Goal: Information Seeking & Learning: Learn about a topic

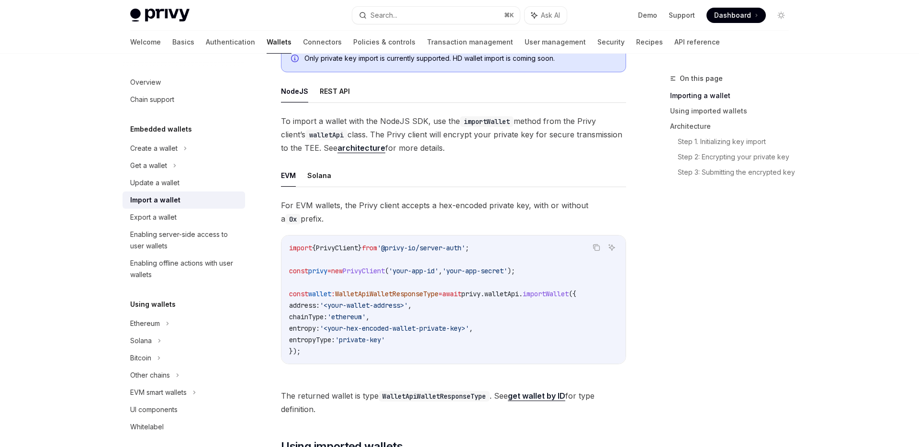
scroll to position [197, 0]
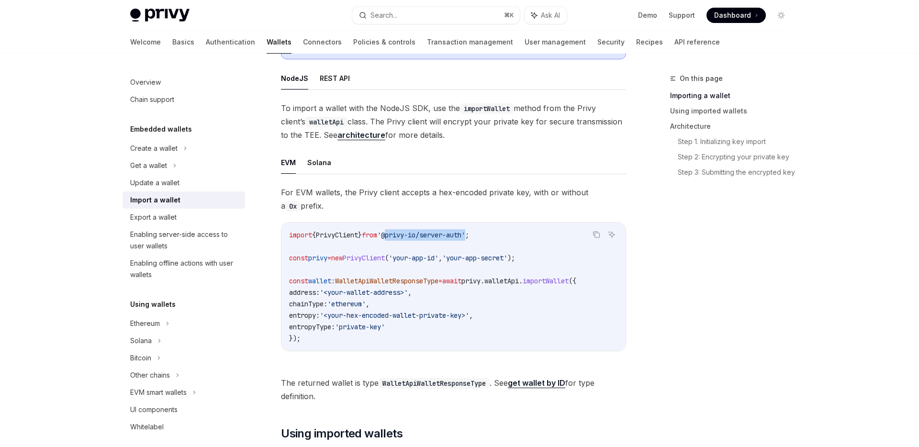
drag, startPoint x: 399, startPoint y: 235, endPoint x: 480, endPoint y: 235, distance: 80.9
click at [465, 235] on span "'@privy-io/server-auth'" at bounding box center [421, 235] width 88 height 9
copy span "@privy-io/server-auth"
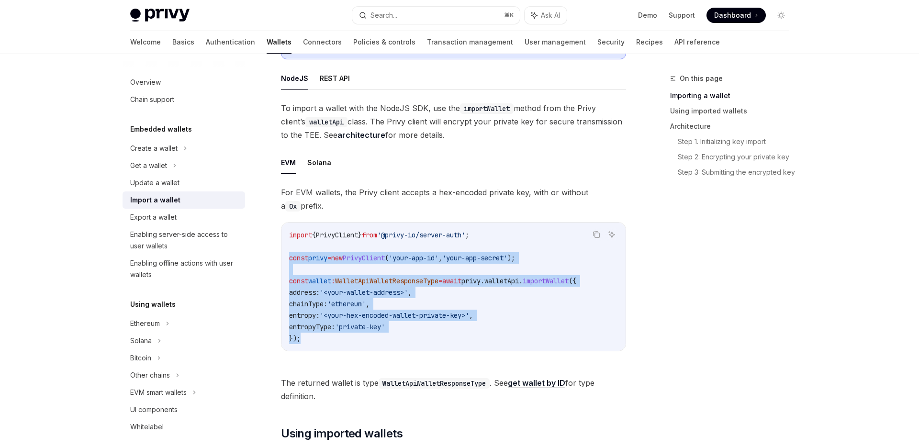
drag, startPoint x: 304, startPoint y: 337, endPoint x: 289, endPoint y: 259, distance: 79.5
click at [289, 259] on code "import { PrivyClient } from '@privy-io/server-auth' ; const privy = new PrivyCl…" at bounding box center [453, 286] width 329 height 115
copy code "const privy = new PrivyClient ( 'your-app-id' , 'your-app-secret' ); const wall…"
click at [674, 37] on link "API reference" at bounding box center [696, 42] width 45 height 23
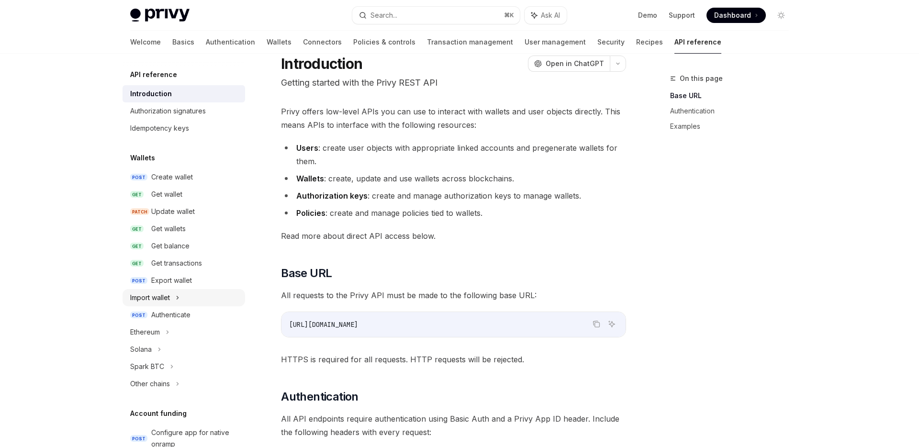
scroll to position [27, 0]
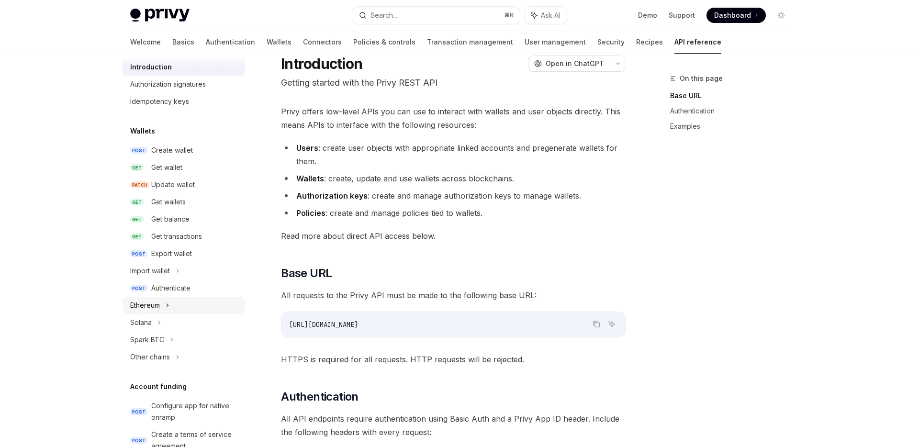
click at [158, 303] on div "Ethereum" at bounding box center [145, 304] width 30 height 11
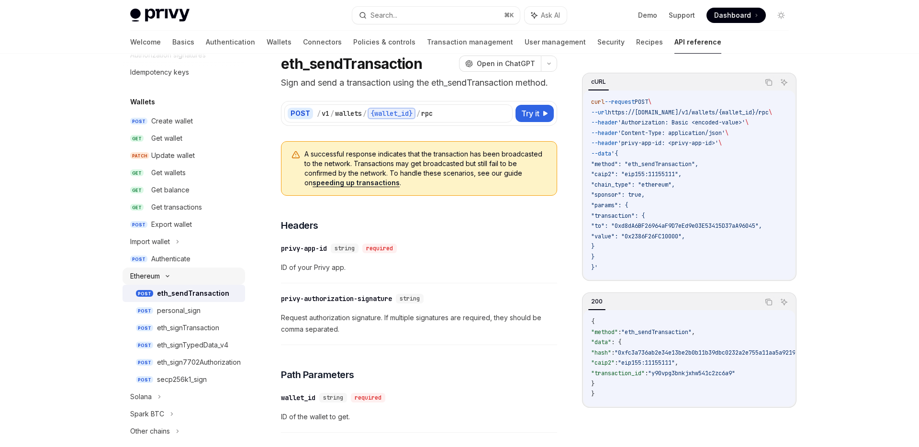
scroll to position [61, 0]
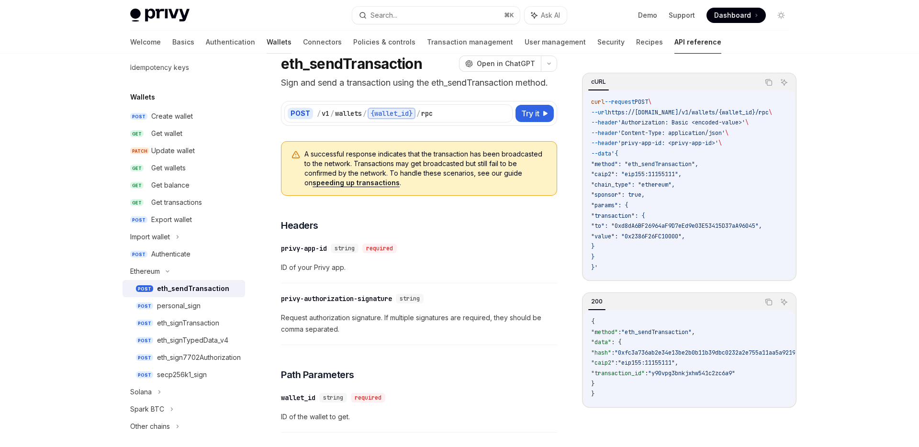
click at [266, 41] on link "Wallets" at bounding box center [278, 42] width 25 height 23
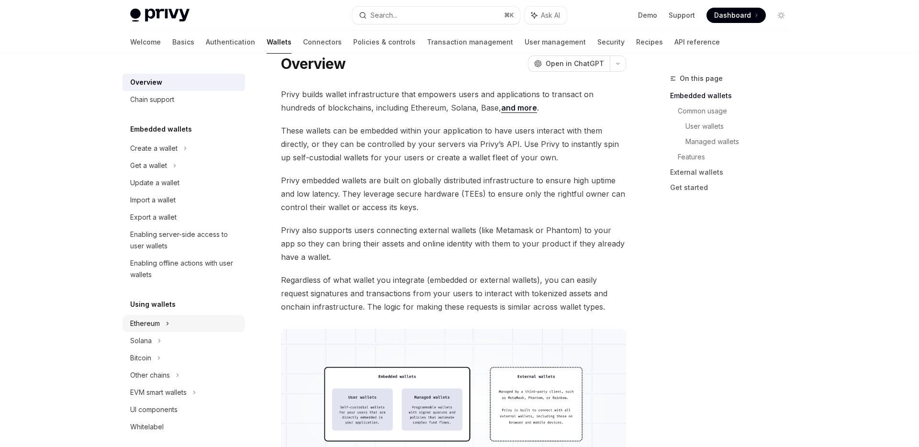
click at [154, 154] on div "Ethereum" at bounding box center [153, 148] width 47 height 11
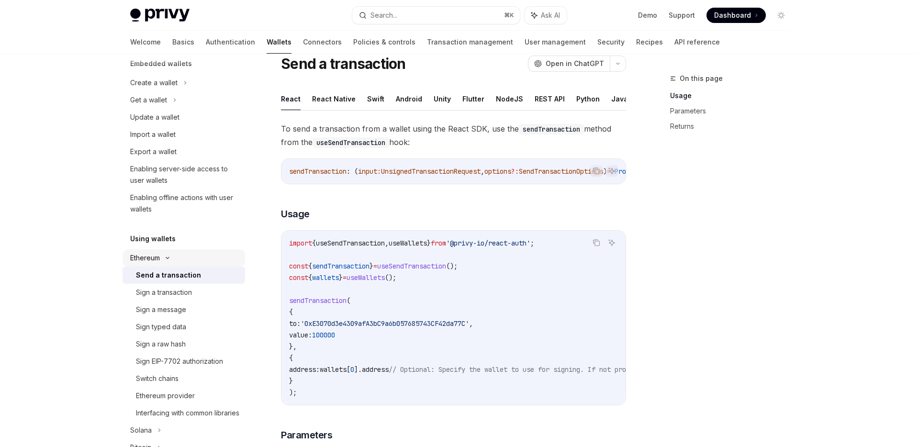
scroll to position [66, 0]
click at [156, 325] on div "Sign typed data" at bounding box center [161, 326] width 50 height 11
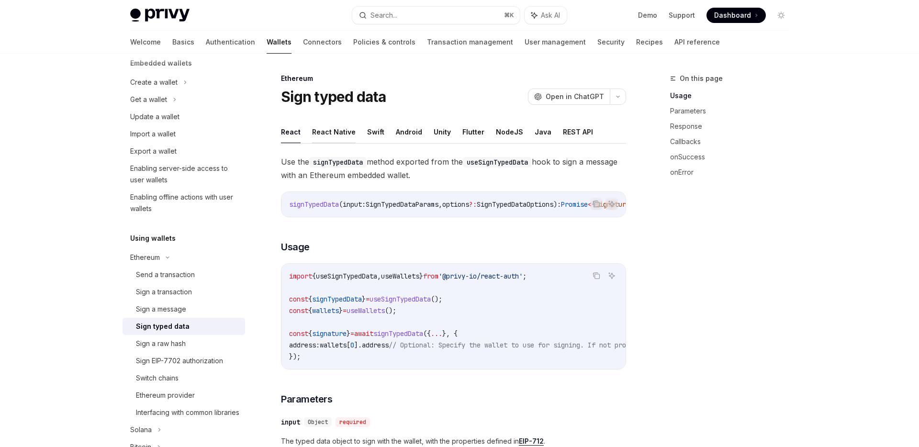
click at [332, 134] on button "React Native" at bounding box center [334, 132] width 44 height 22
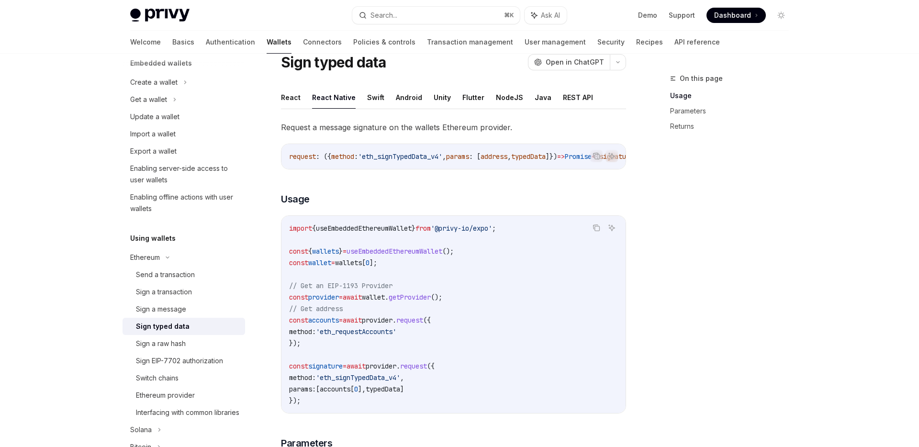
scroll to position [35, 0]
click at [499, 93] on button "NodeJS" at bounding box center [509, 96] width 27 height 22
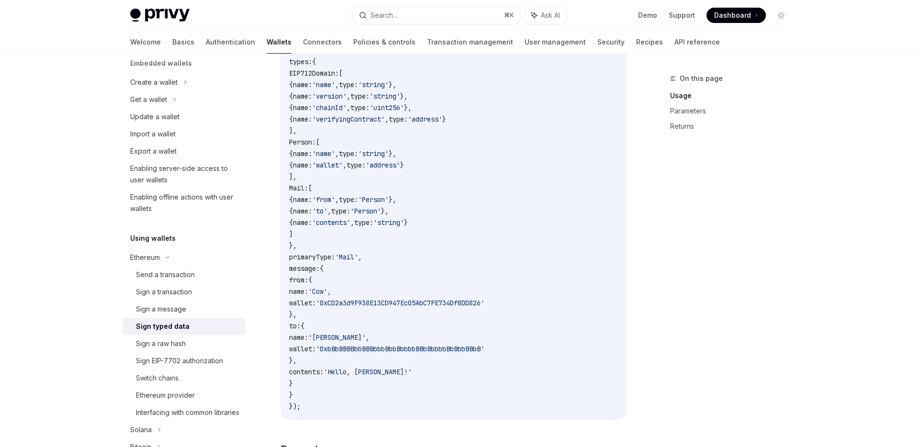
scroll to position [333, 0]
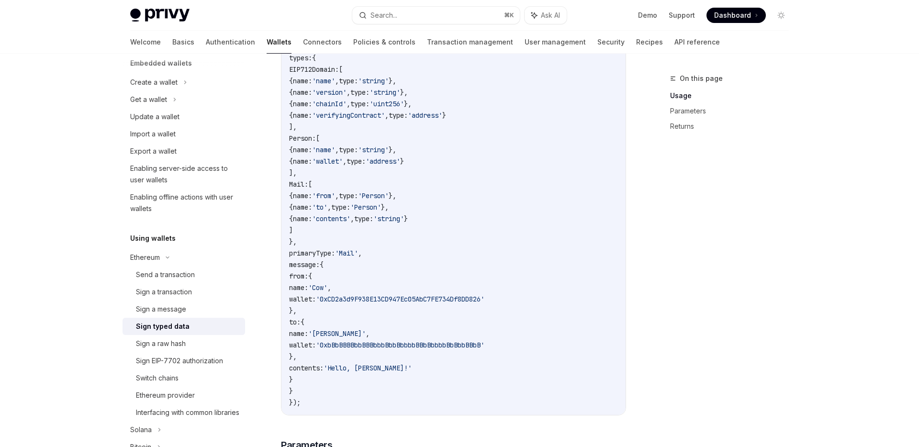
click at [291, 406] on span "});" at bounding box center [294, 402] width 11 height 9
drag, startPoint x: 293, startPoint y: 406, endPoint x: 294, endPoint y: 370, distance: 36.4
click at [294, 370] on code "// Get the signature and encoding from the response const { signature , encodin…" at bounding box center [453, 172] width 329 height 471
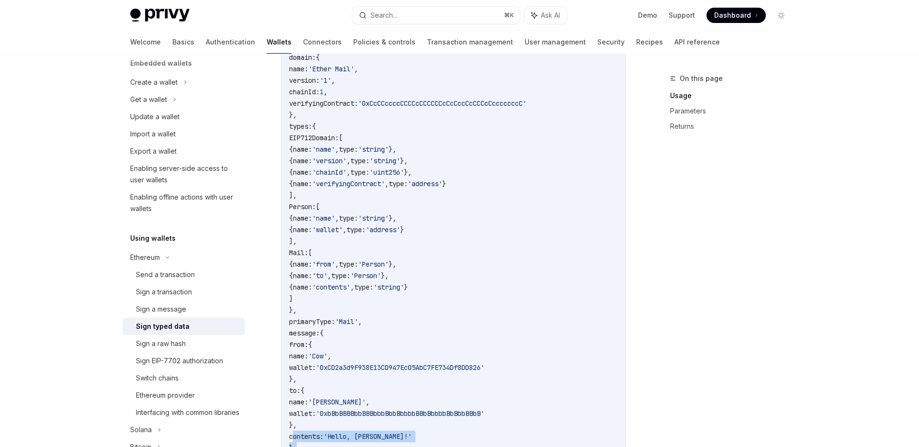
scroll to position [230, 0]
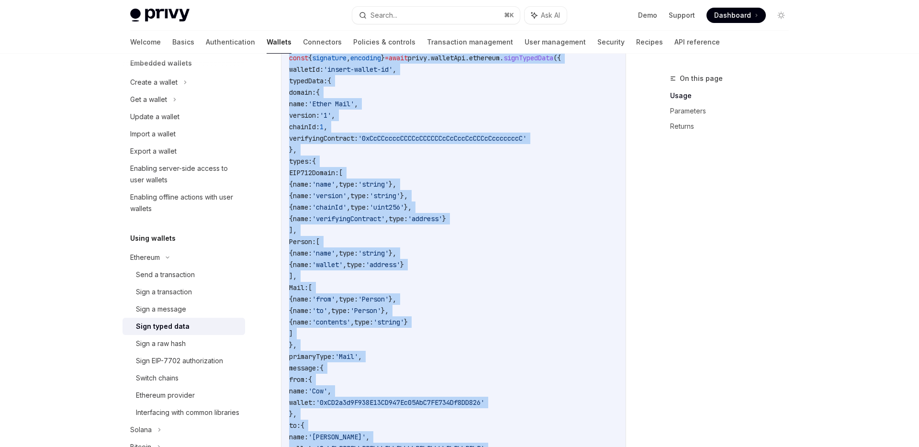
click at [591, 63] on div "Copy" at bounding box center [596, 61] width 21 height 10
copy div "opy Ask AI // Get the signature and encoding from the response const { signatur…"
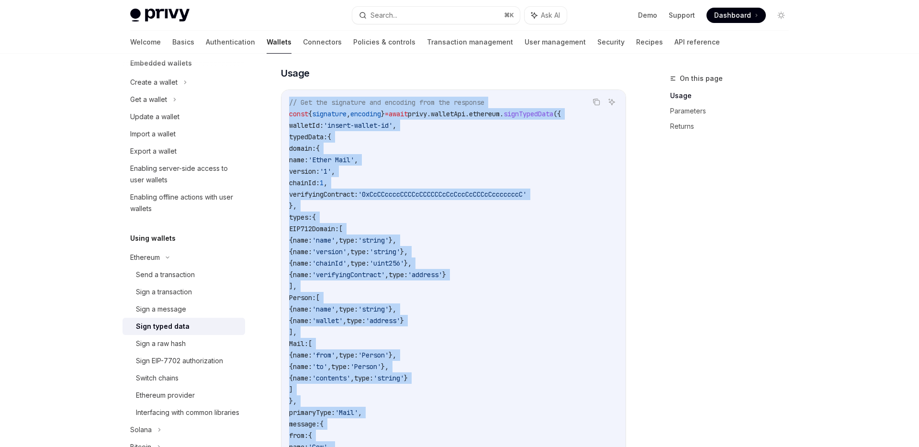
scroll to position [170, 0]
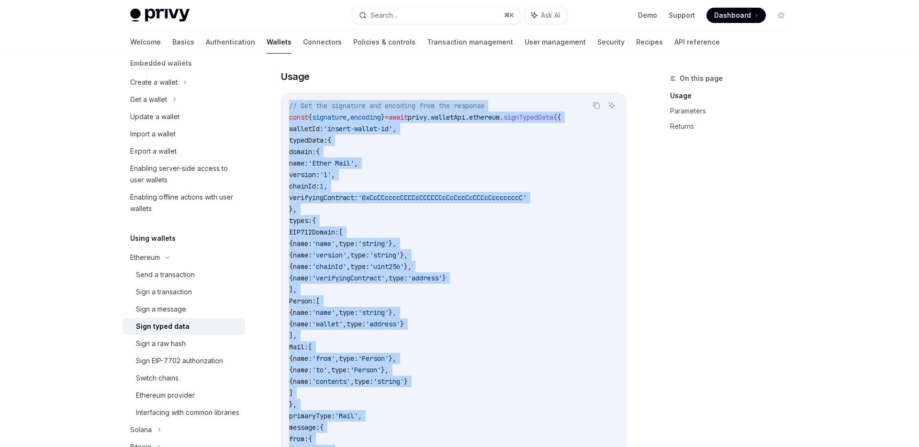
click at [467, 176] on code "// Get the signature and encoding from the response const { signature , encodin…" at bounding box center [453, 335] width 329 height 471
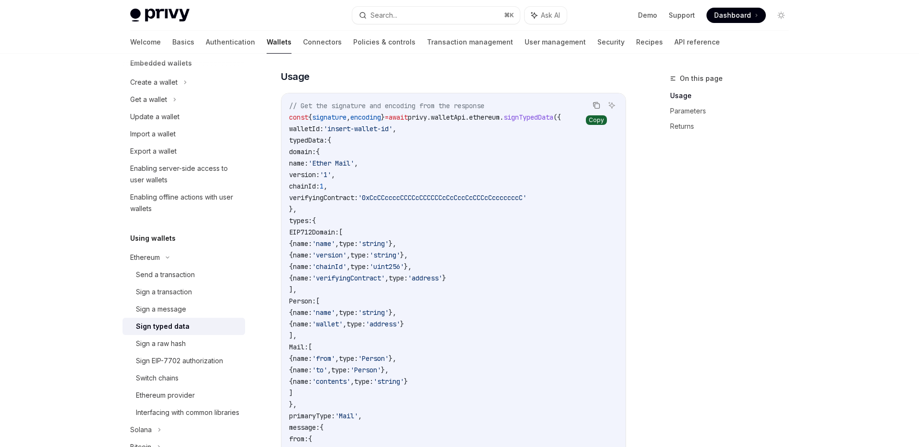
click at [599, 109] on icon "Copy the contents from the code block" at bounding box center [597, 106] width 5 height 5
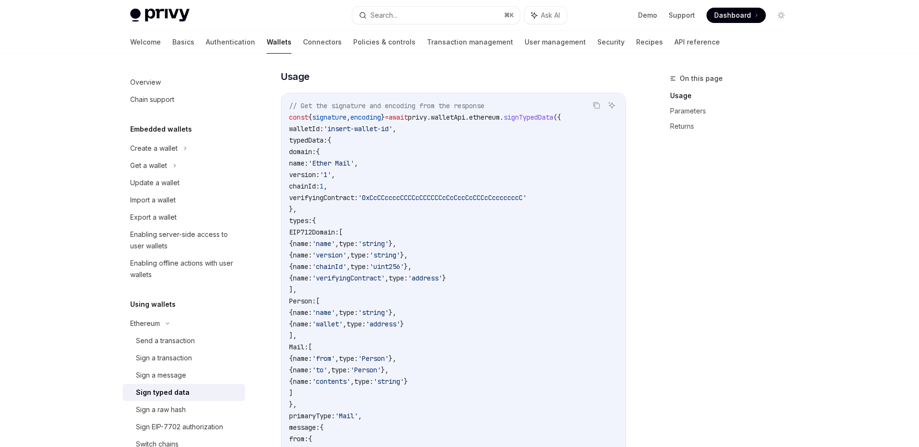
scroll to position [0, 0]
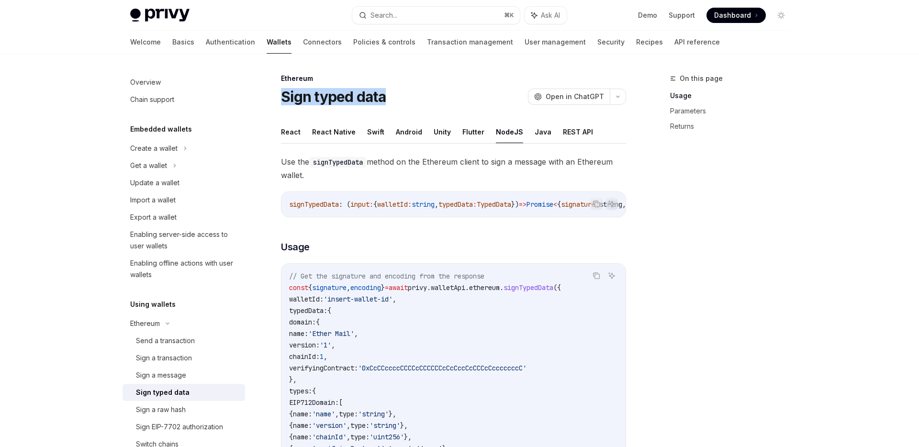
drag, startPoint x: 283, startPoint y: 98, endPoint x: 383, endPoint y: 95, distance: 99.5
click at [383, 95] on h1 "Sign typed data" at bounding box center [333, 96] width 105 height 17
copy h1 "Sign typed data"
click at [156, 194] on div "Import a wallet" at bounding box center [152, 199] width 45 height 11
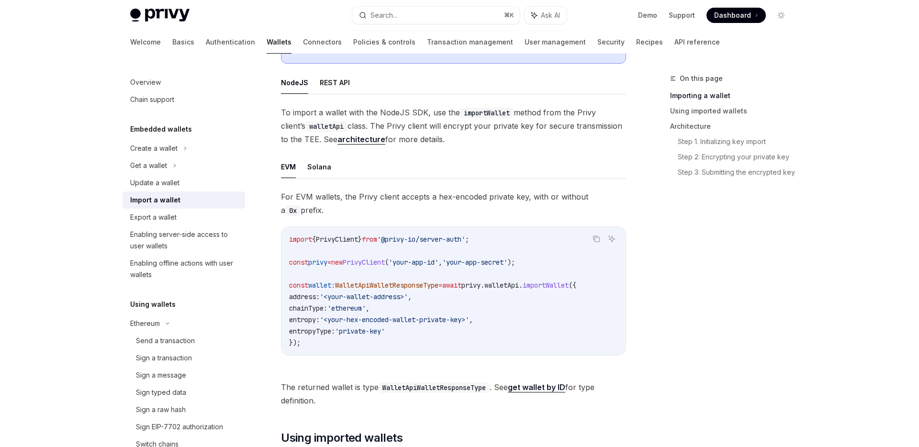
scroll to position [194, 0]
drag, startPoint x: 414, startPoint y: 262, endPoint x: 459, endPoint y: 259, distance: 44.6
click at [438, 259] on span "'your-app-id'" at bounding box center [413, 261] width 50 height 9
copy span "your-app-id"
drag, startPoint x: 475, startPoint y: 264, endPoint x: 537, endPoint y: 259, distance: 62.4
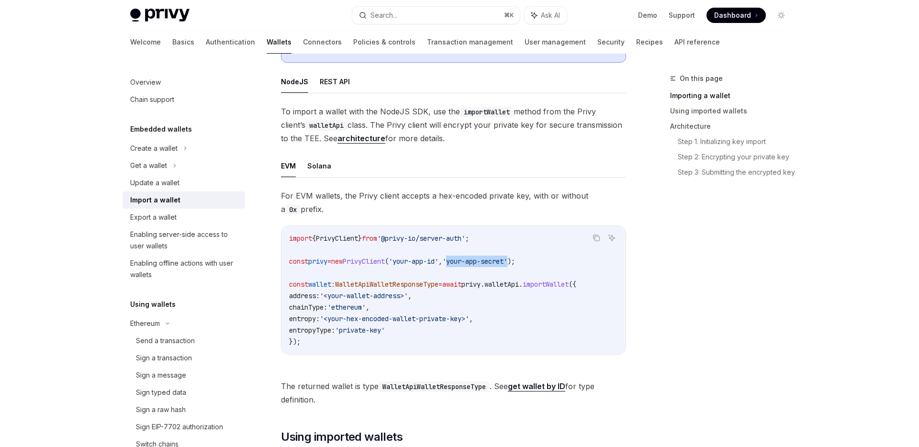
click at [507, 259] on span "'your-app-secret'" at bounding box center [474, 261] width 65 height 9
drag, startPoint x: 473, startPoint y: 261, endPoint x: 532, endPoint y: 263, distance: 59.3
click at [507, 263] on span "'your-app-secret'" at bounding box center [474, 261] width 65 height 9
copy span "your-app-secret"
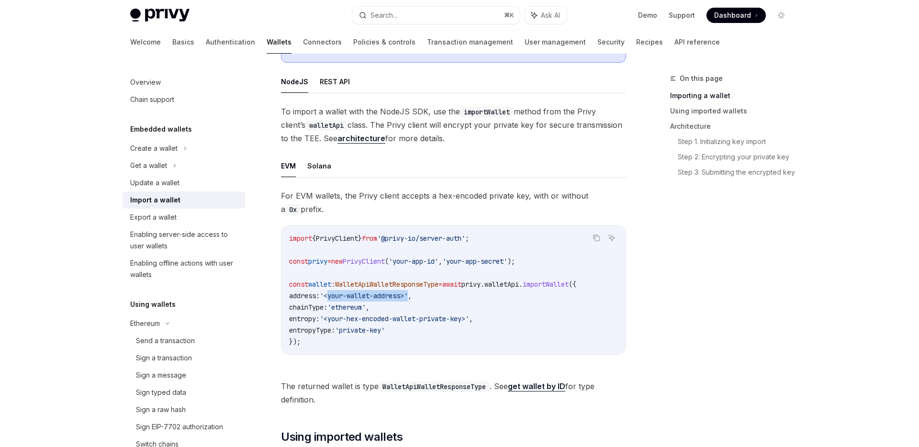
drag, startPoint x: 337, startPoint y: 296, endPoint x: 421, endPoint y: 290, distance: 84.4
click at [421, 290] on code "import { PrivyClient } from '@privy-io/server-auth' ; const privy = new PrivyCl…" at bounding box center [453, 290] width 329 height 115
copy span "<your-wallet-address>"
drag, startPoint x: 338, startPoint y: 318, endPoint x: 357, endPoint y: 318, distance: 19.1
click at [357, 318] on span "'<your-hex-encoded-wallet-private-key>'" at bounding box center [394, 318] width 149 height 9
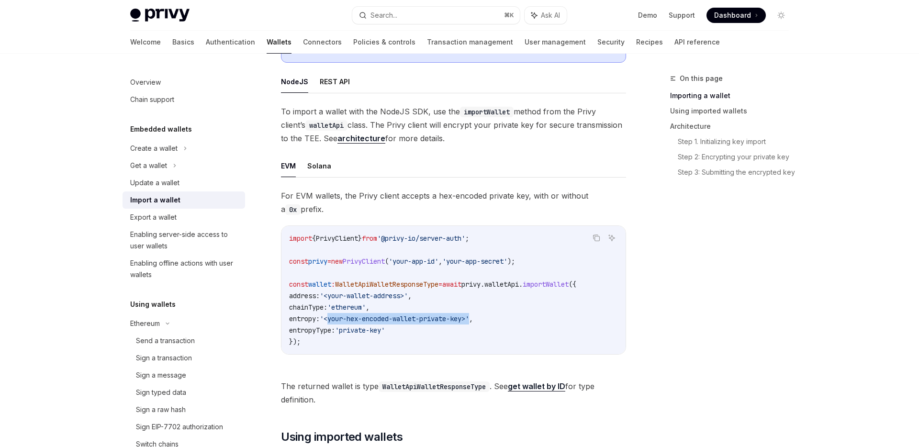
click at [469, 316] on span "'<your-hex-encoded-wallet-private-key>'" at bounding box center [394, 318] width 149 height 9
copy span "<your-hex-encoded-wallet-private-key>"
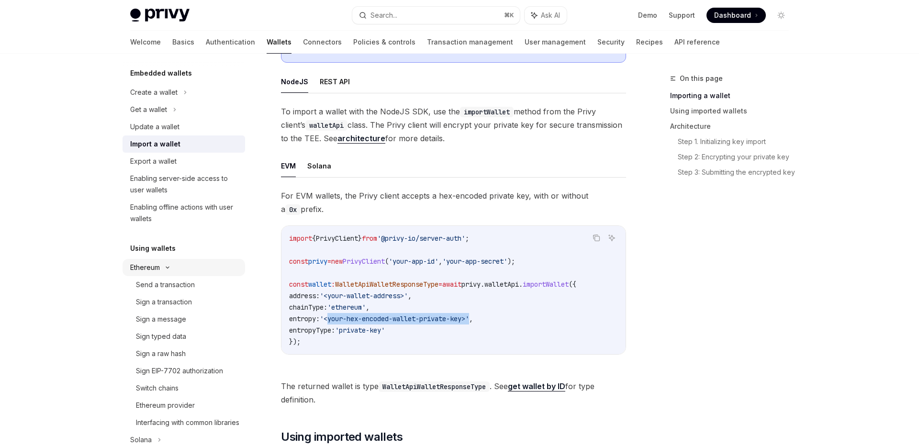
scroll to position [59, 0]
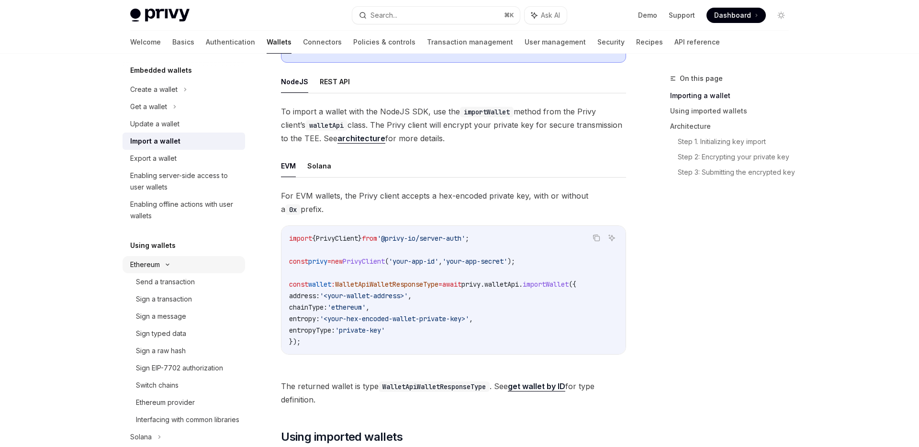
click at [165, 265] on icon at bounding box center [167, 265] width 11 height 4
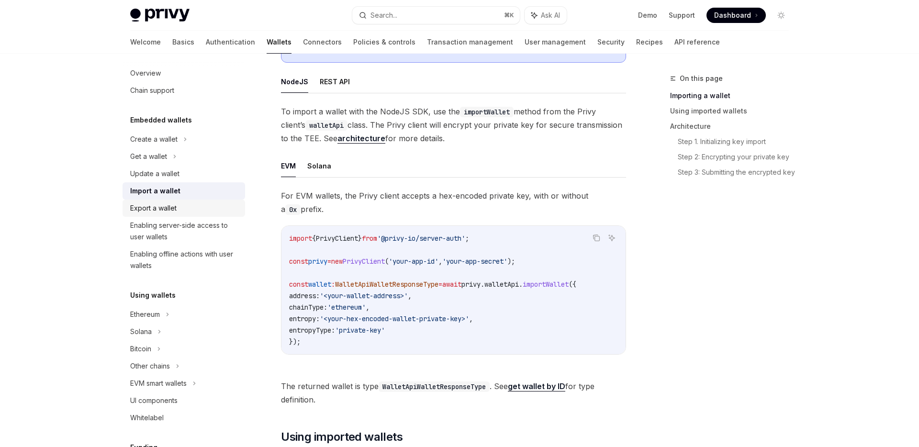
scroll to position [0, 0]
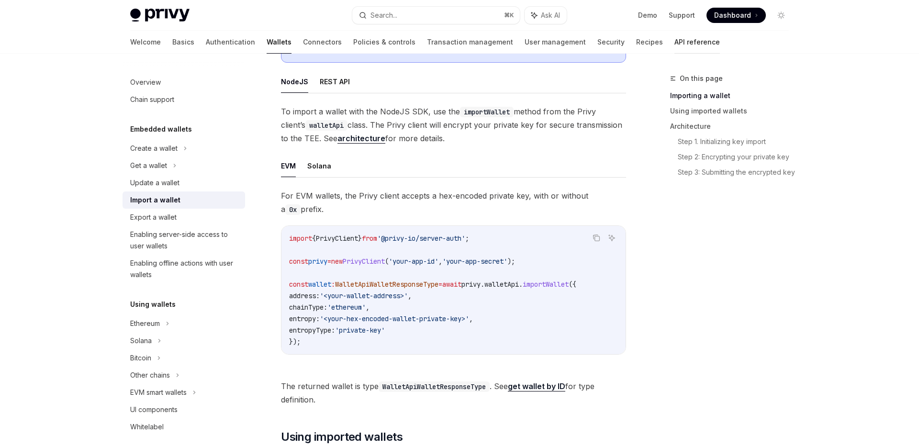
click at [674, 37] on link "API reference" at bounding box center [696, 42] width 45 height 23
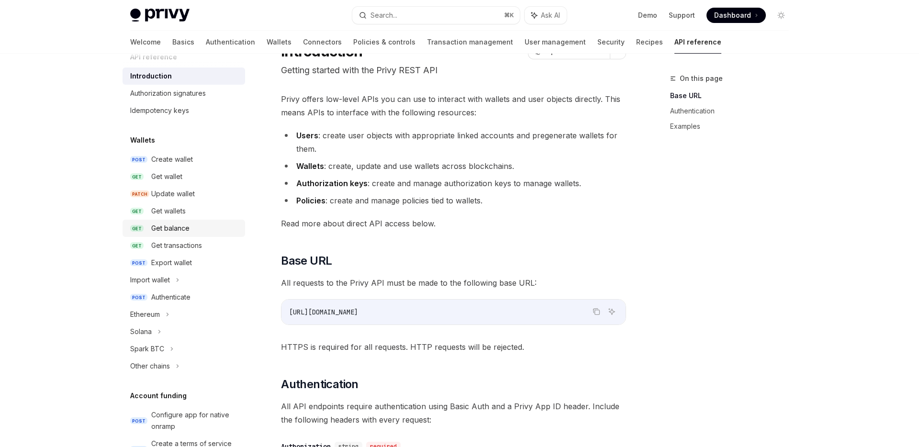
scroll to position [19, 0]
click at [177, 211] on div "Get wallets" at bounding box center [168, 209] width 34 height 11
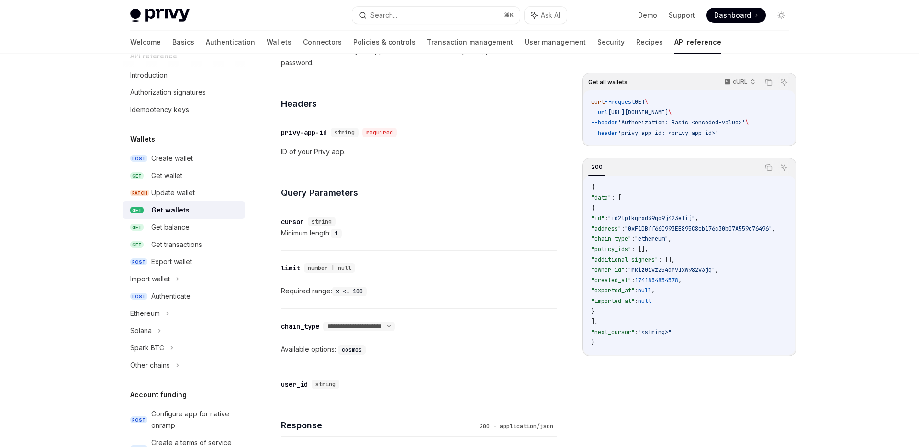
scroll to position [199, 0]
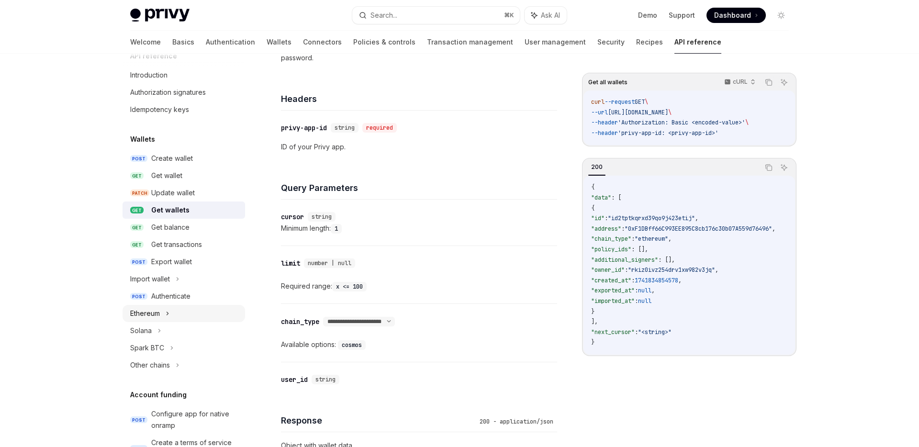
click at [138, 315] on div "Ethereum" at bounding box center [145, 313] width 30 height 11
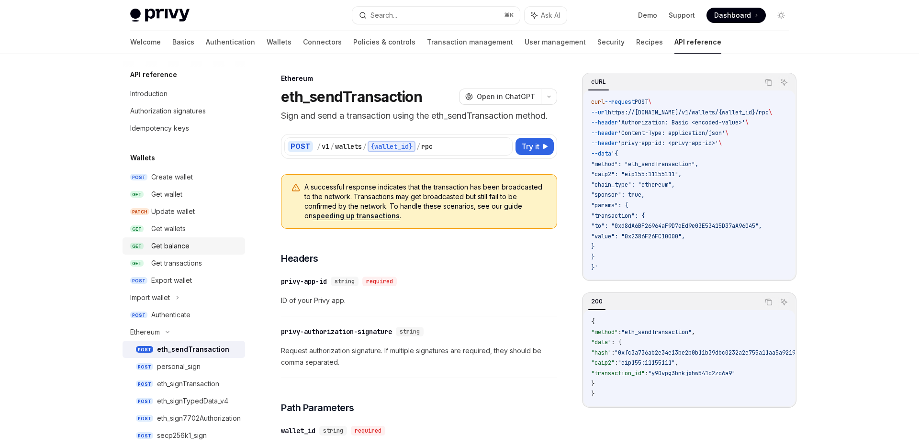
click at [177, 237] on link "GET Get balance" at bounding box center [183, 245] width 122 height 17
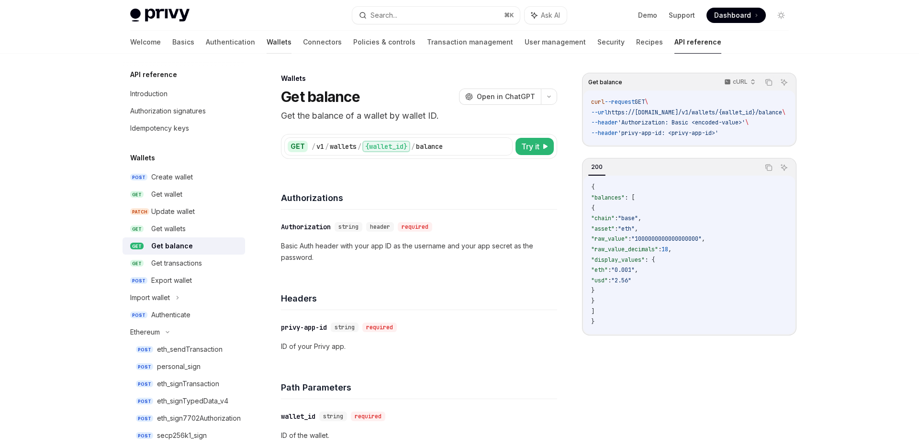
click at [266, 39] on link "Wallets" at bounding box center [278, 42] width 25 height 23
click at [266, 44] on link "Wallets" at bounding box center [278, 42] width 25 height 23
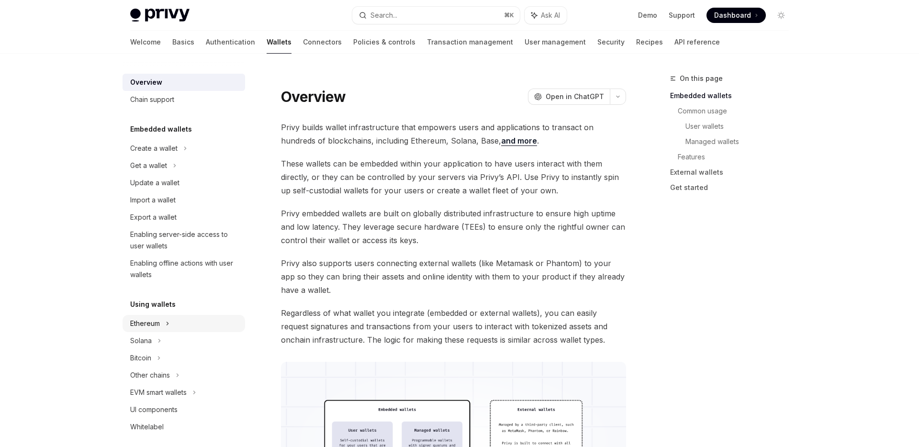
click at [166, 157] on div "Ethereum" at bounding box center [183, 148] width 122 height 17
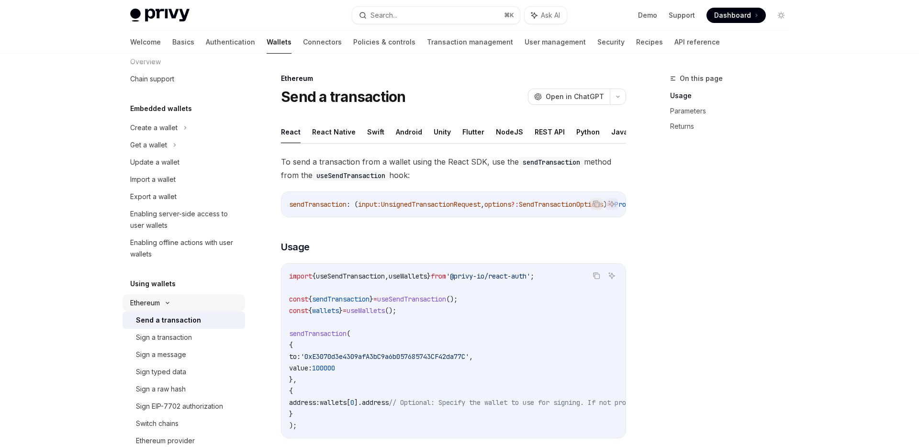
scroll to position [23, 0]
click at [166, 133] on div "Ethereum" at bounding box center [183, 124] width 122 height 17
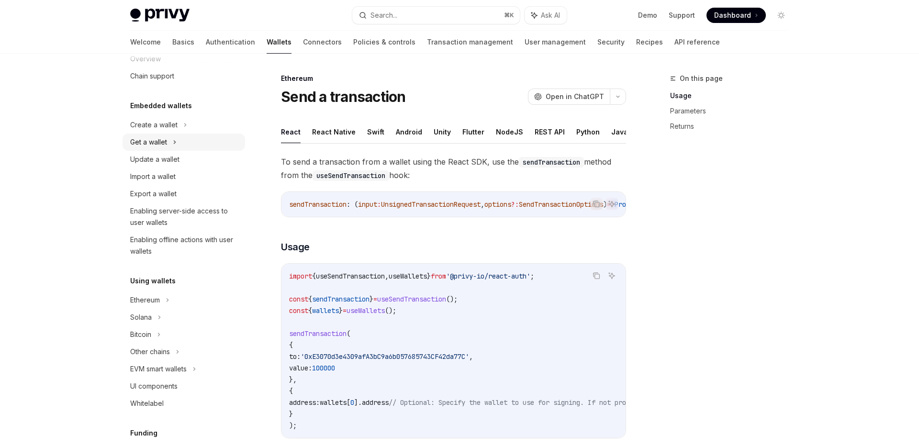
click at [166, 144] on div "Get a wallet" at bounding box center [148, 141] width 37 height 11
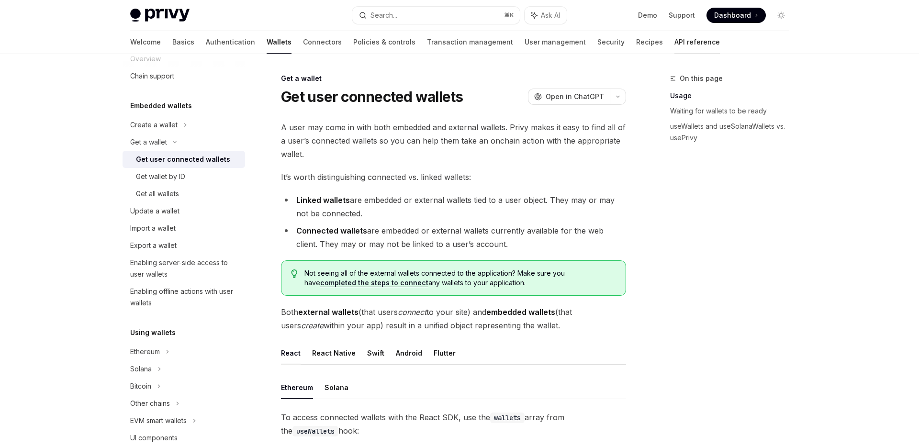
click at [674, 40] on link "API reference" at bounding box center [696, 42] width 45 height 23
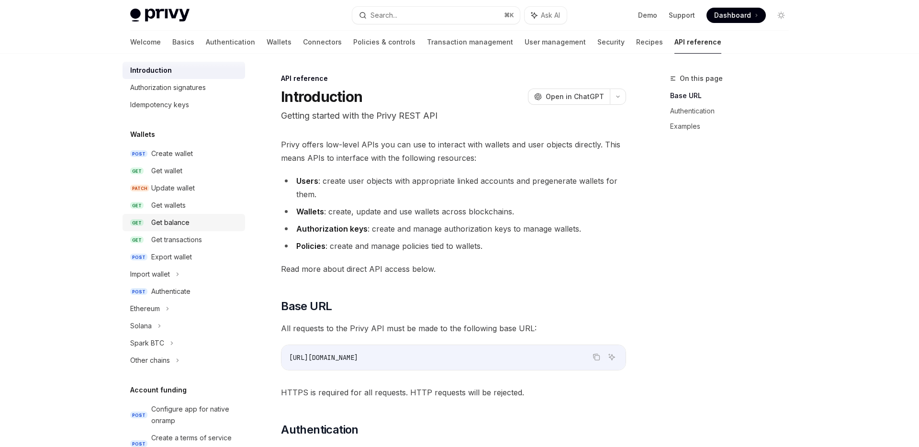
click at [164, 219] on div "Get balance" at bounding box center [170, 222] width 38 height 11
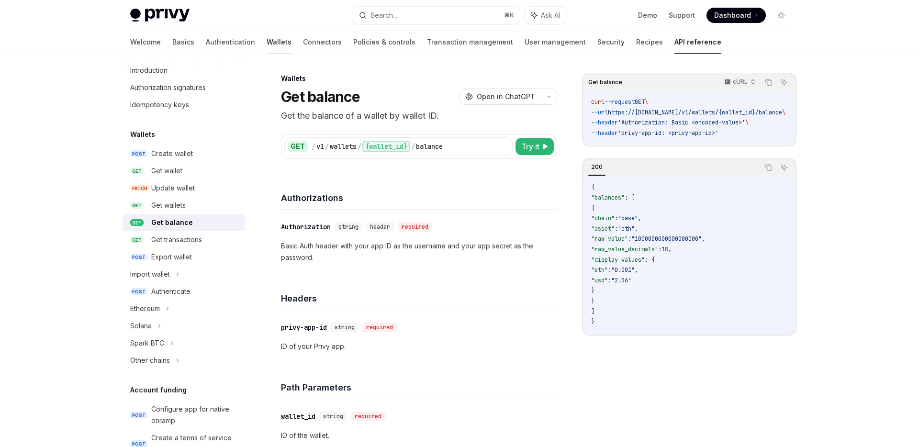
click at [266, 45] on link "Wallets" at bounding box center [278, 42] width 25 height 23
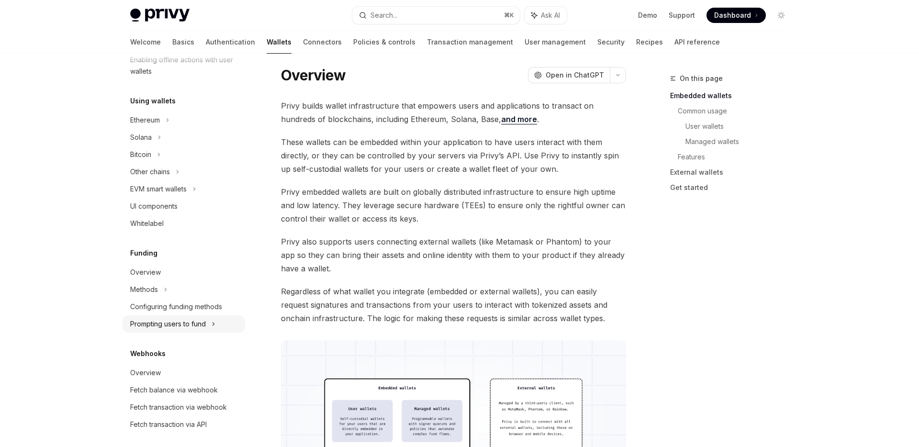
scroll to position [202, 0]
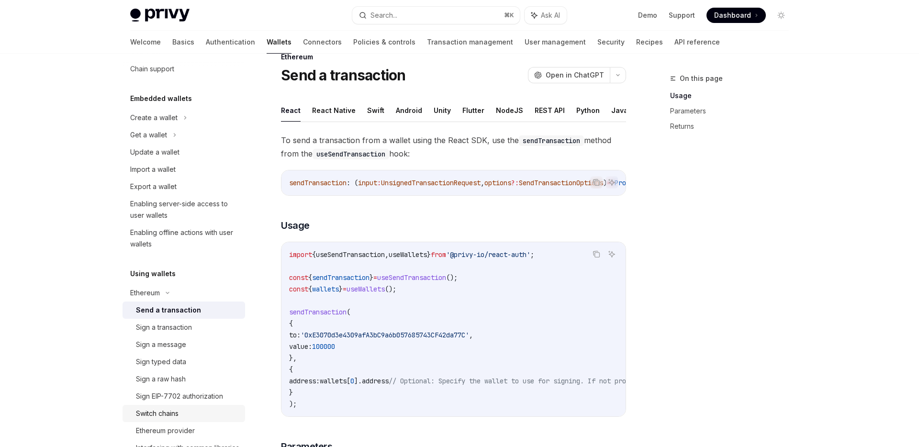
scroll to position [28, 0]
click at [174, 142] on icon at bounding box center [175, 137] width 4 height 11
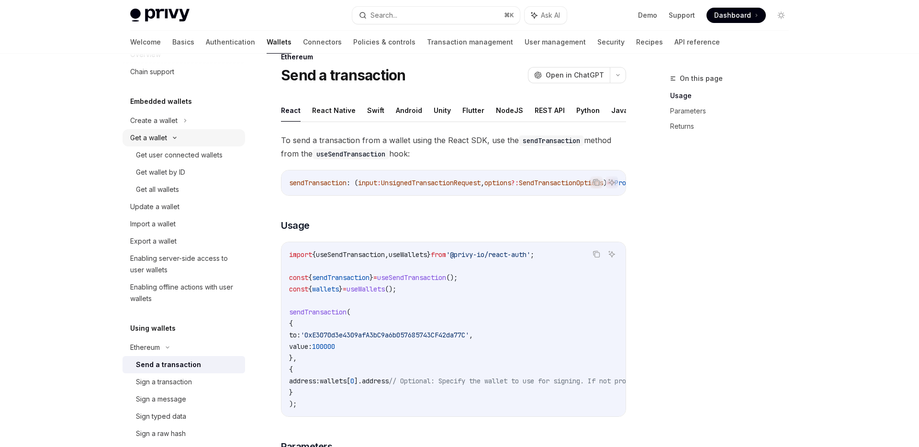
click at [175, 136] on icon at bounding box center [174, 138] width 11 height 4
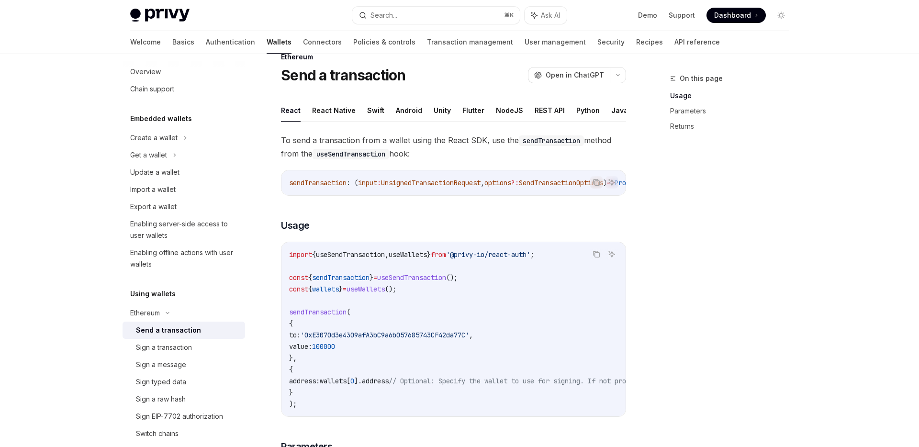
scroll to position [0, 0]
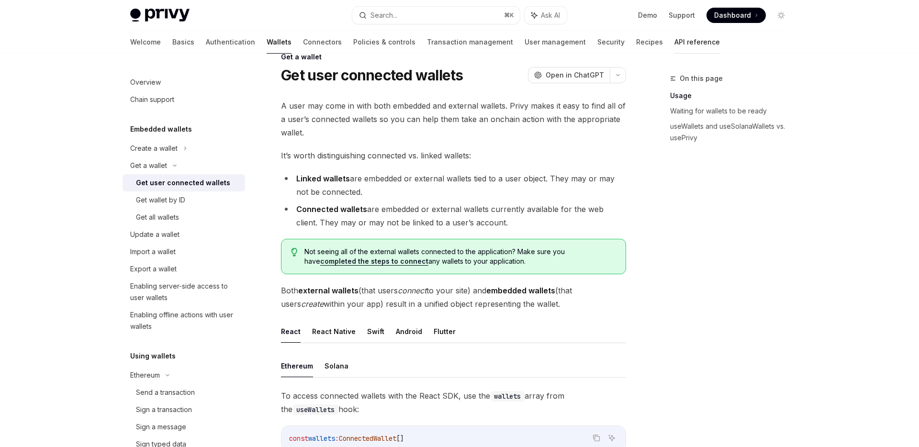
click at [674, 44] on link "API reference" at bounding box center [696, 42] width 45 height 23
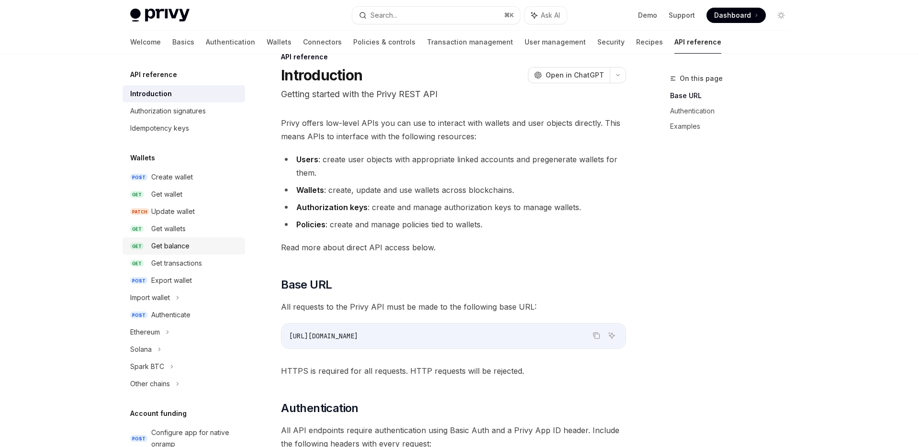
click at [166, 247] on div "Get balance" at bounding box center [170, 245] width 38 height 11
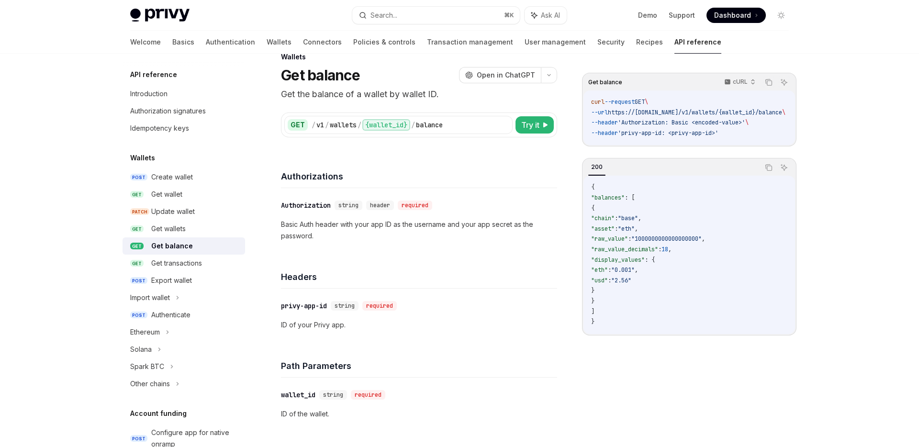
type textarea "*"
